Goal: Communication & Community: Answer question/provide support

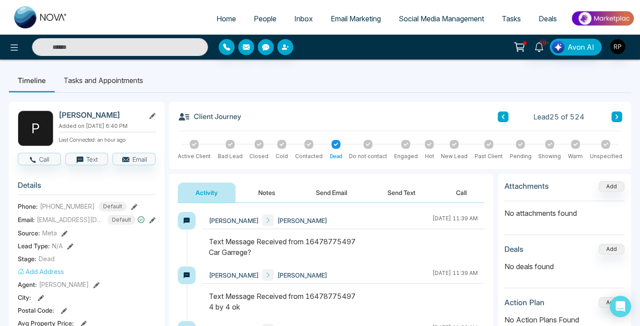
click at [273, 194] on button "Notes" at bounding box center [266, 193] width 52 height 20
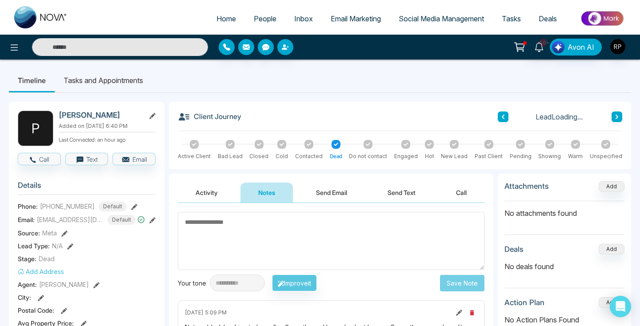
click at [262, 242] on textarea at bounding box center [331, 241] width 306 height 58
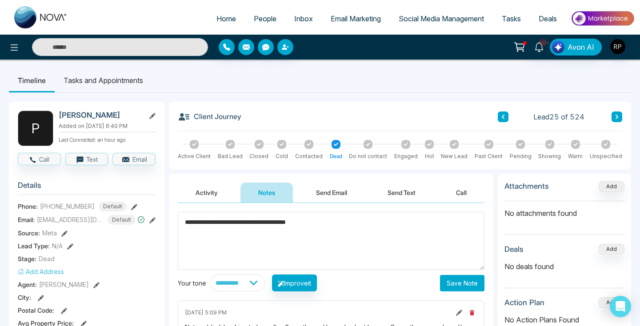
type textarea "**********"
click at [462, 285] on button "Save Note" at bounding box center [462, 283] width 44 height 16
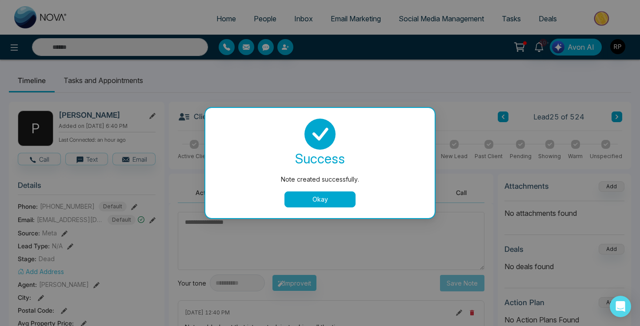
click at [318, 199] on button "Okay" at bounding box center [319, 199] width 71 height 16
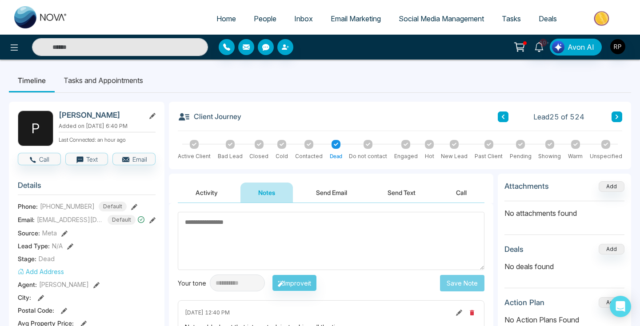
click at [262, 15] on span "People" at bounding box center [265, 18] width 23 height 9
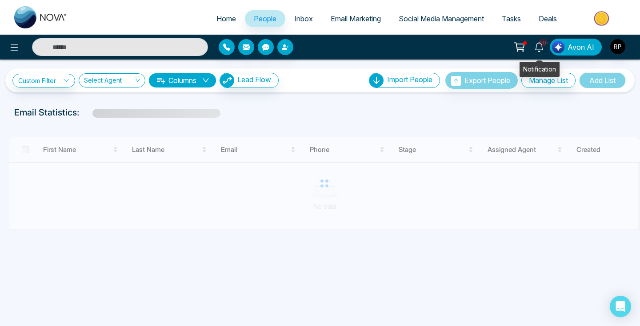
click at [539, 46] on icon at bounding box center [539, 47] width 10 height 10
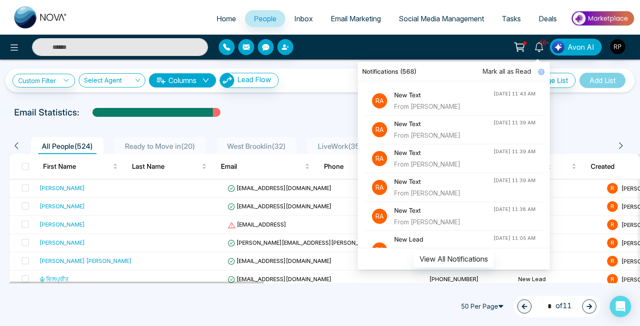
click at [445, 107] on div "From [PERSON_NAME]" at bounding box center [443, 107] width 99 height 10
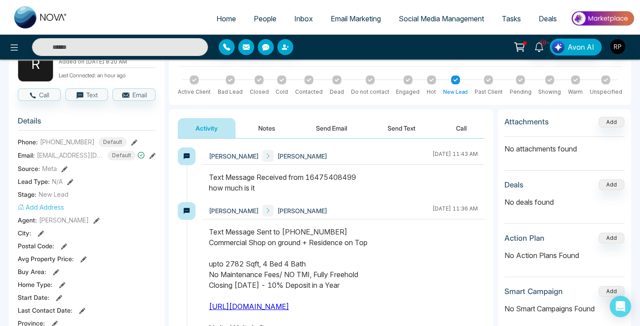
scroll to position [27, 0]
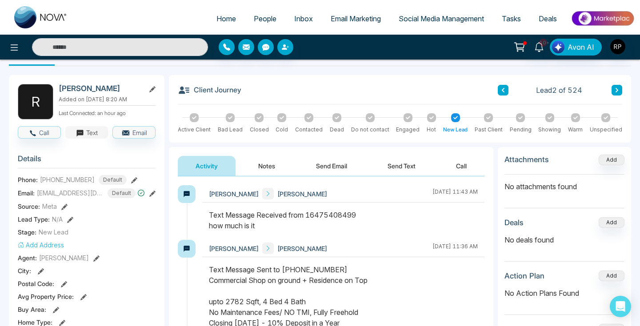
click at [77, 135] on icon "button" at bounding box center [80, 133] width 8 height 8
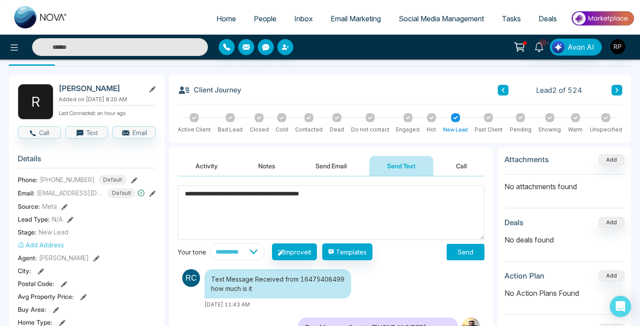
type textarea "**********"
click at [450, 250] on button "Send" at bounding box center [465, 252] width 38 height 16
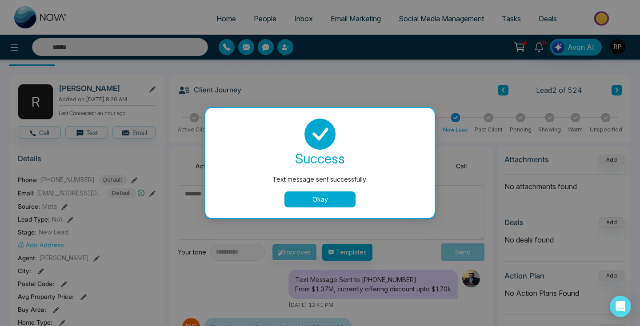
click at [330, 205] on button "Okay" at bounding box center [319, 199] width 71 height 16
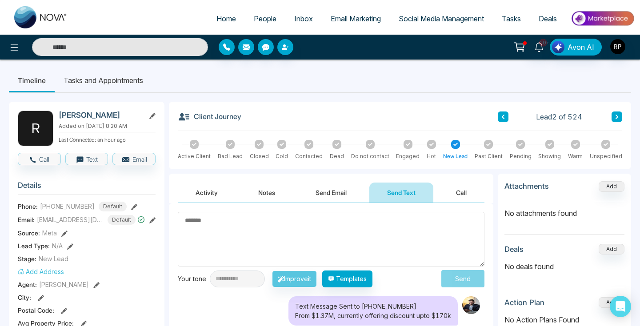
click at [216, 19] on span "Home" at bounding box center [226, 18] width 20 height 9
select select "*"
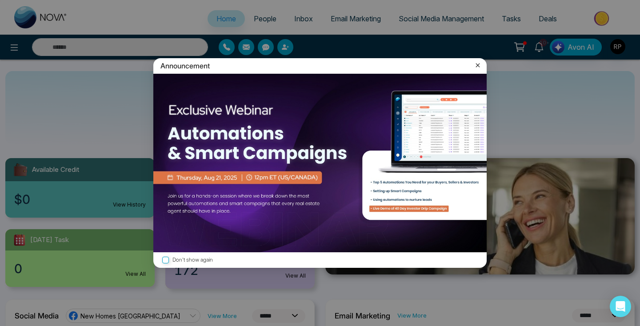
click at [479, 61] on icon at bounding box center [477, 65] width 9 height 9
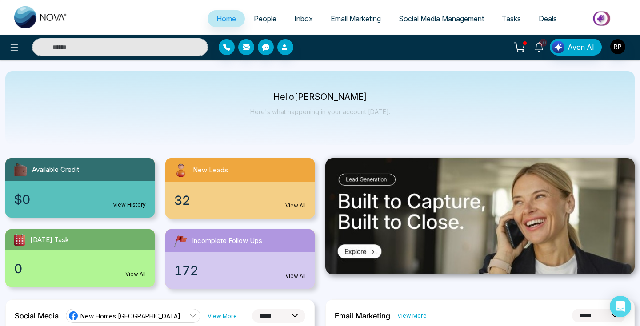
click at [543, 45] on span "10+" at bounding box center [543, 43] width 8 height 8
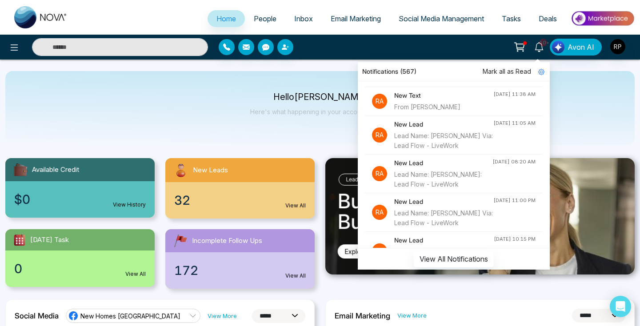
scroll to position [123, 0]
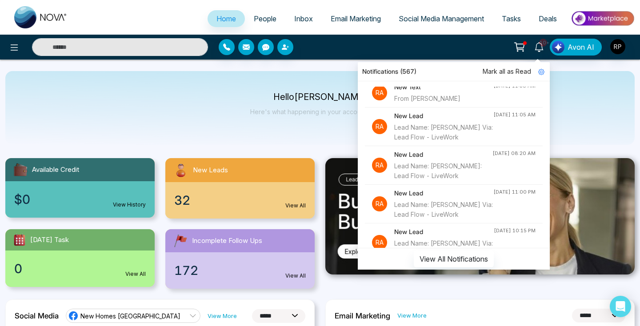
click at [447, 131] on div "Lead Name: [PERSON_NAME] Via: Lead Flow - LiveWork" at bounding box center [443, 133] width 99 height 20
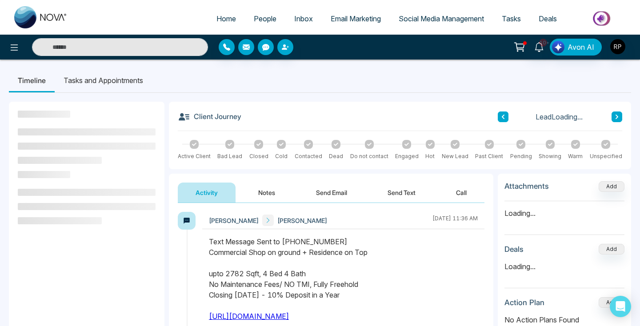
click at [260, 192] on button "Notes" at bounding box center [266, 193] width 52 height 20
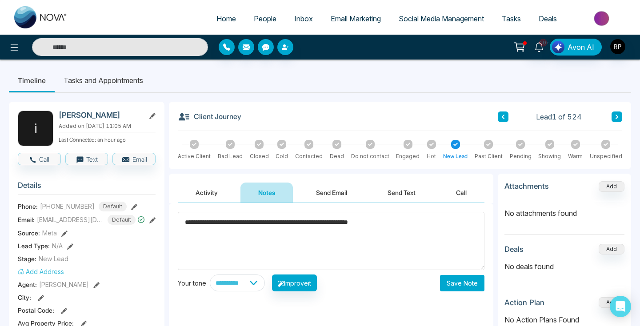
type textarea "**********"
click at [451, 284] on button "Save Note" at bounding box center [462, 283] width 44 height 16
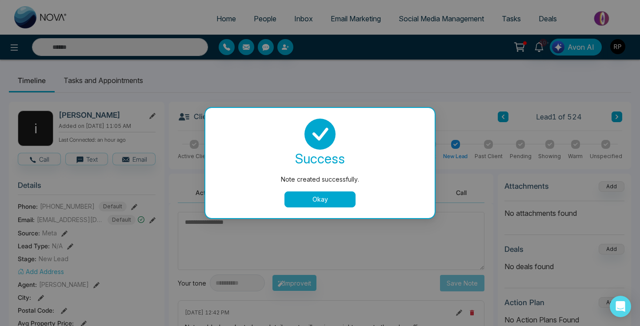
click at [345, 195] on button "Okay" at bounding box center [319, 199] width 71 height 16
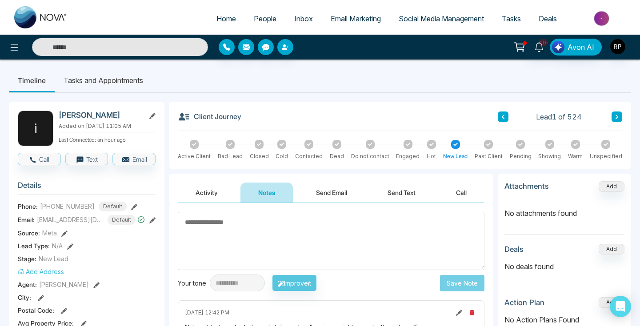
click at [409, 143] on div at bounding box center [407, 144] width 9 height 9
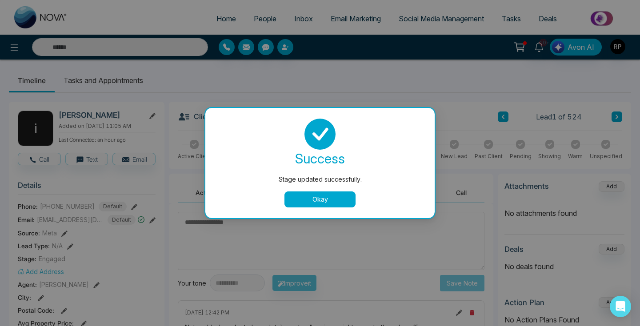
click at [346, 202] on button "Okay" at bounding box center [319, 199] width 71 height 16
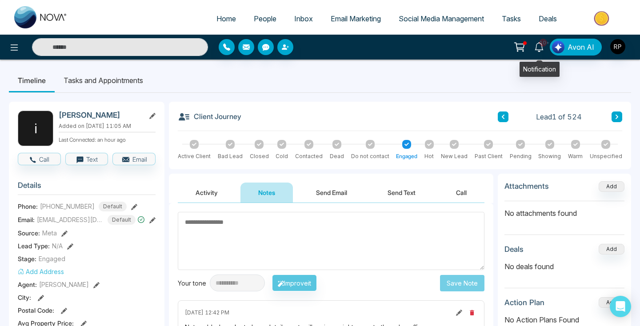
click at [537, 46] on icon at bounding box center [538, 47] width 8 height 10
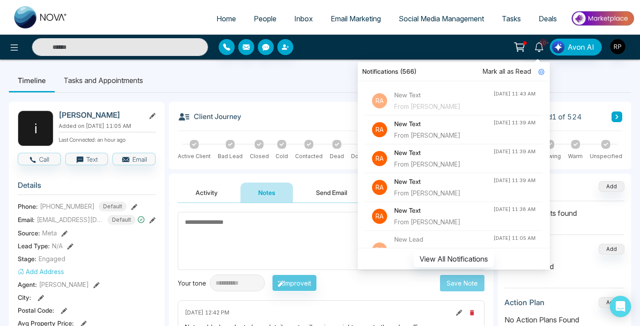
click at [293, 90] on ul "Timeline Tasks and Appointments" at bounding box center [320, 80] width 622 height 24
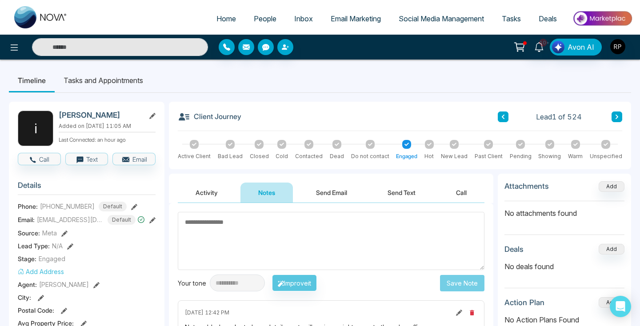
click at [265, 18] on span "People" at bounding box center [265, 18] width 23 height 9
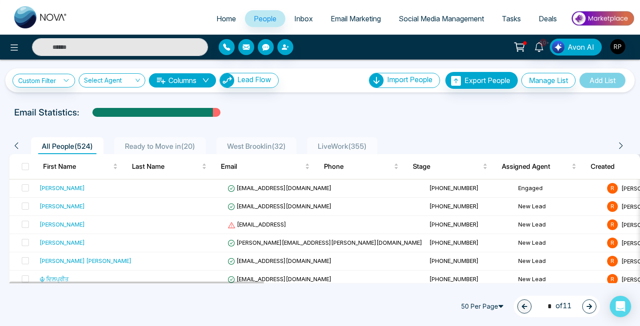
click at [332, 144] on span "LiveWork ( 355 )" at bounding box center [342, 146] width 56 height 9
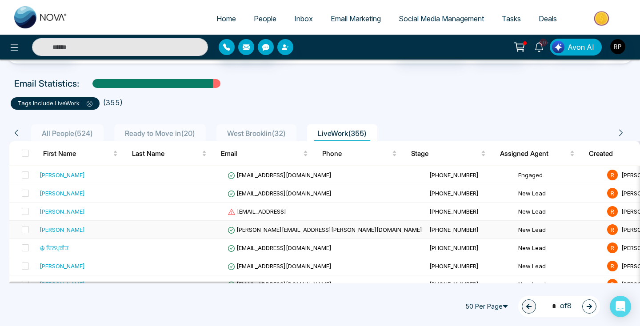
scroll to position [54, 0]
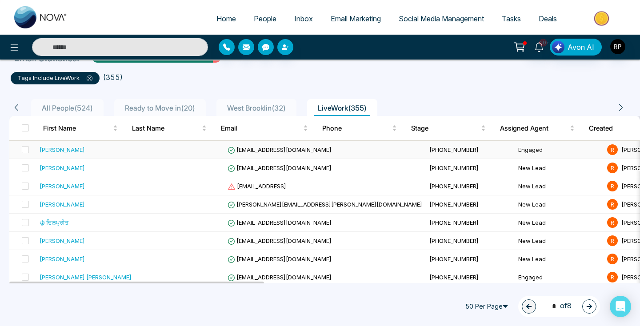
click at [64, 154] on div "[PERSON_NAME]" at bounding box center [62, 149] width 45 height 9
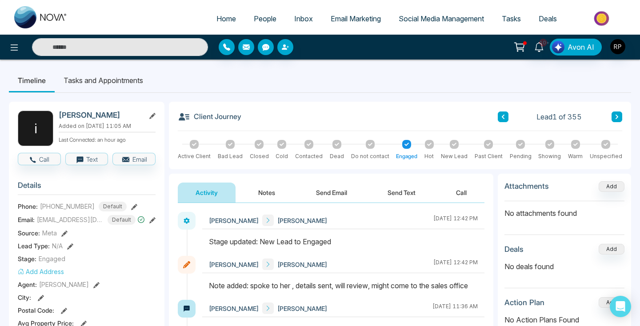
click at [621, 117] on button at bounding box center [616, 116] width 11 height 11
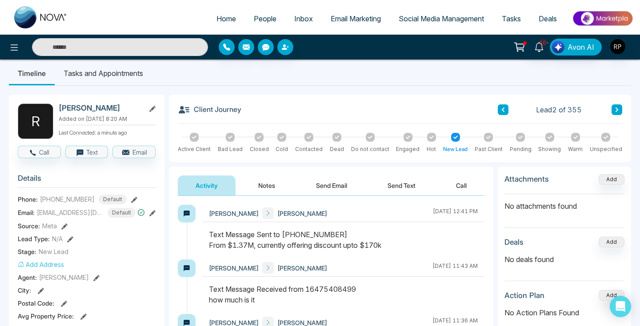
scroll to position [1, 0]
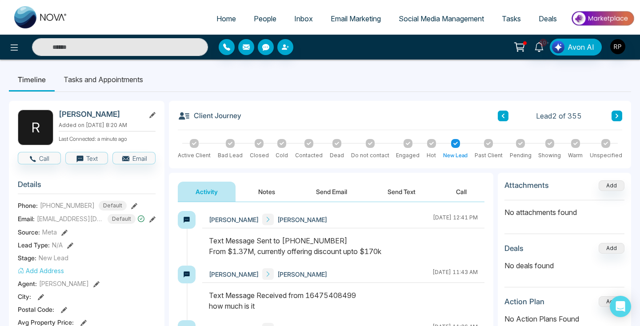
click at [620, 113] on button at bounding box center [616, 116] width 11 height 11
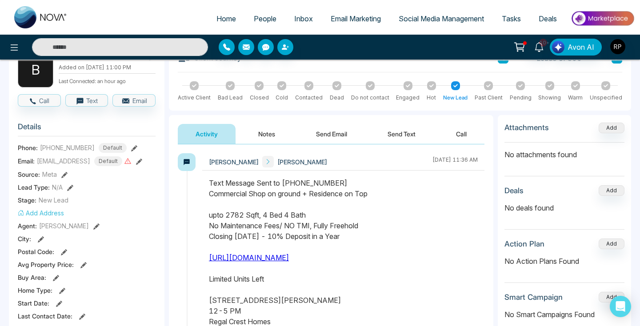
scroll to position [52, 0]
